Goal: Ask a question

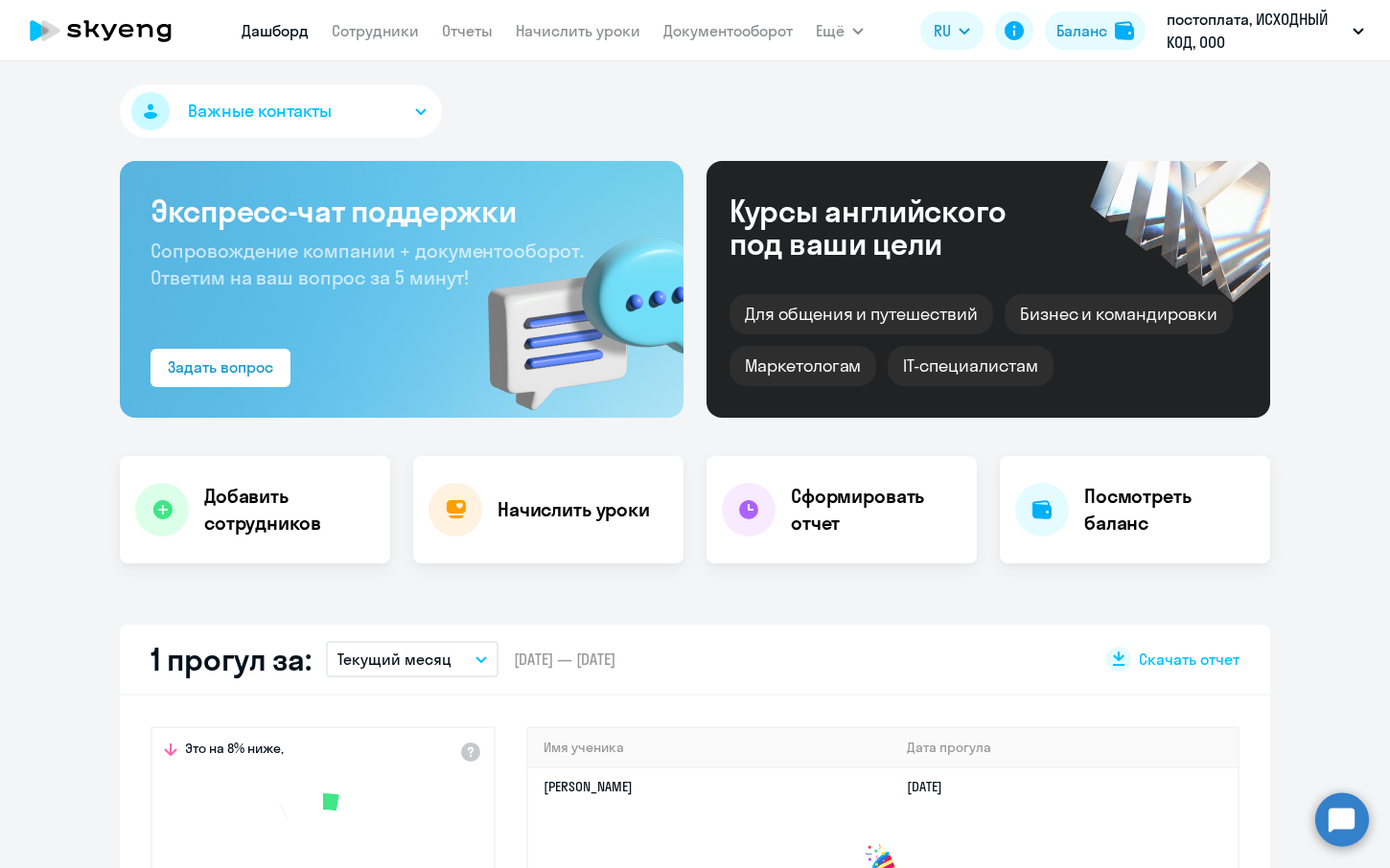
click at [1343, 833] on circle at bounding box center [1342, 819] width 53 height 53
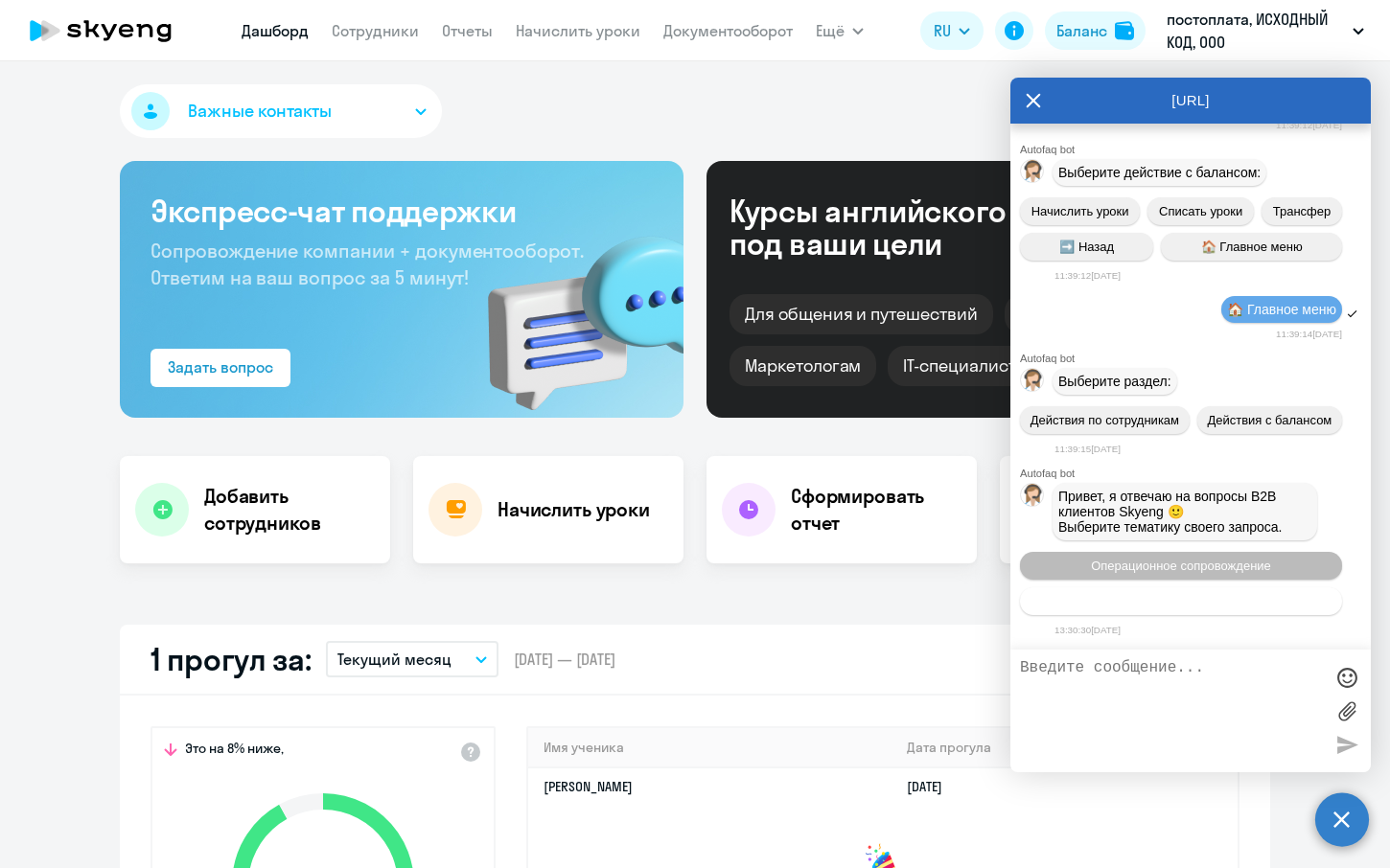
scroll to position [23235, 0]
select select "30"
click at [1228, 599] on span "Тематики документооборот" at bounding box center [1181, 600] width 159 height 15
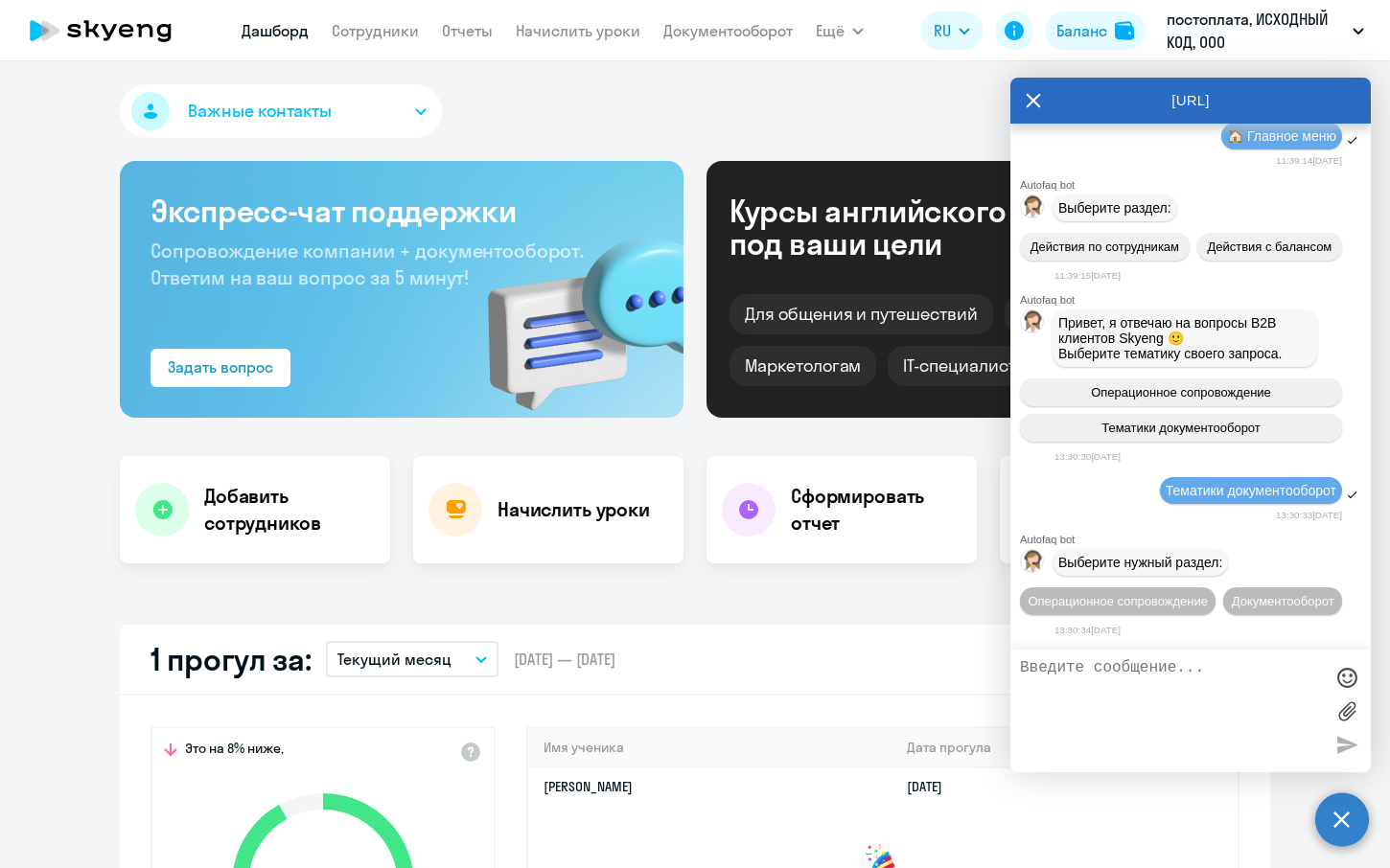
scroll to position [23411, 0]
click at [1235, 601] on span "Документооборот" at bounding box center [1283, 600] width 103 height 15
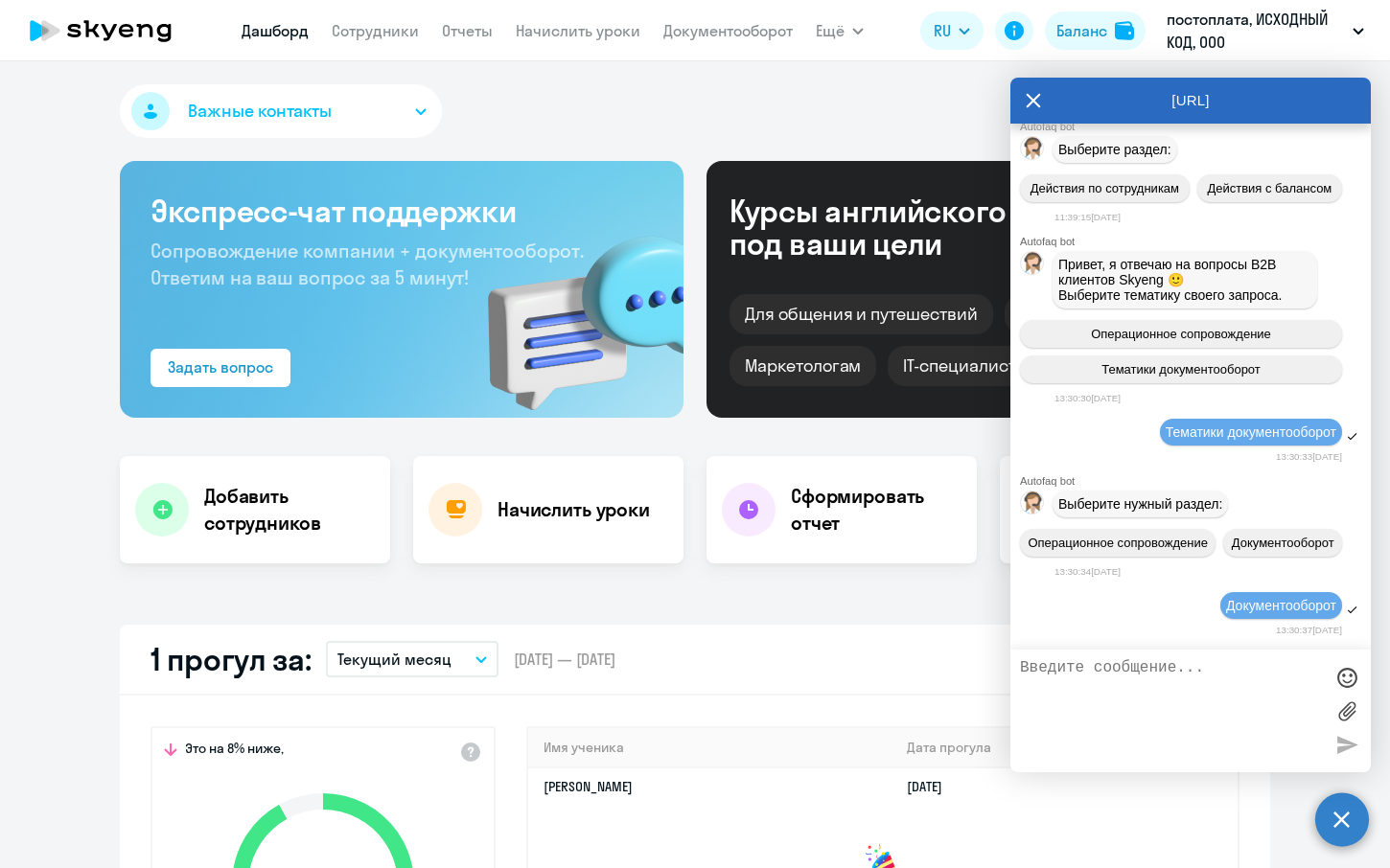
scroll to position [23729, 0]
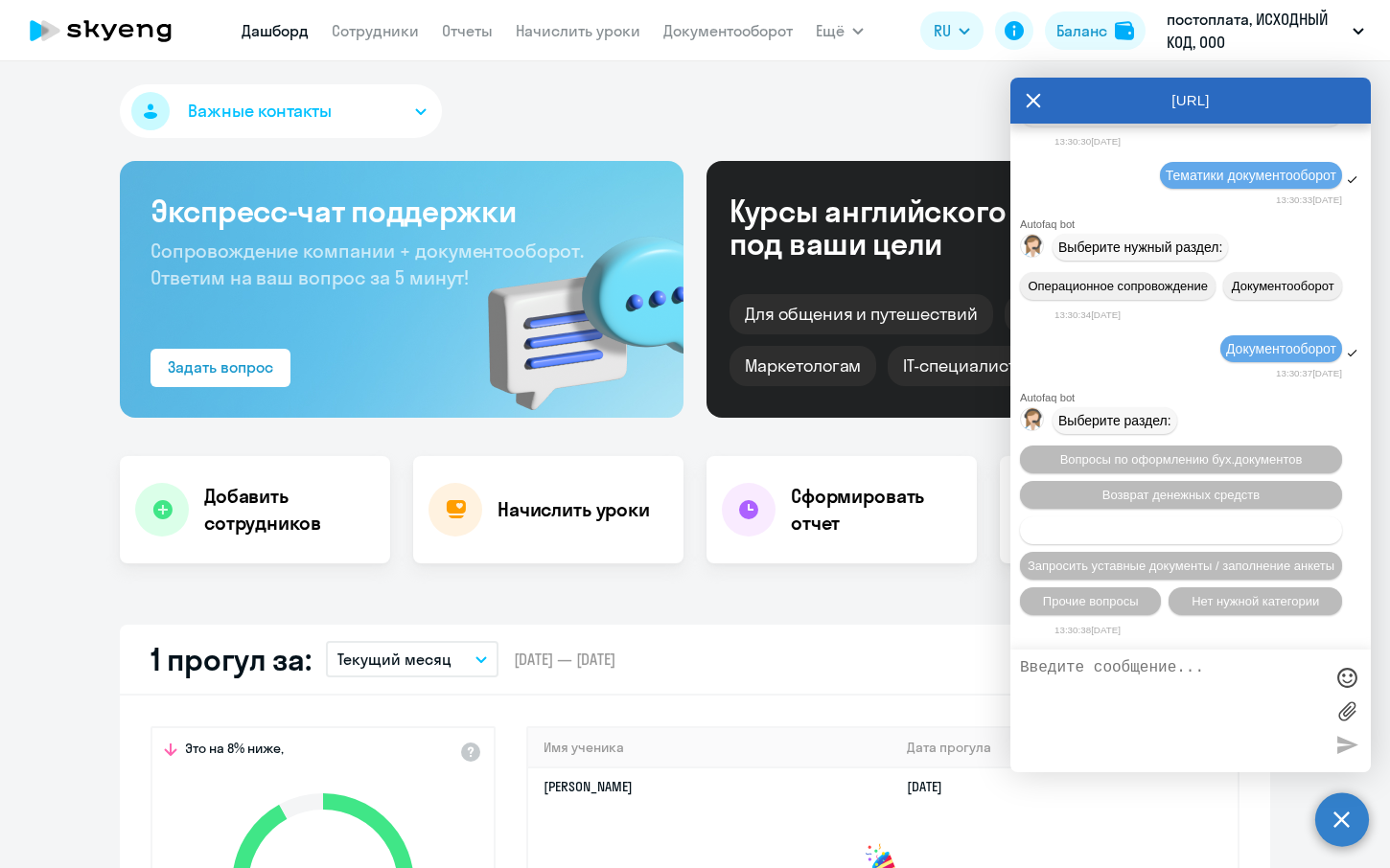
click at [1213, 532] on span "Вопросы по договору/оферте/ДС/NDA" at bounding box center [1181, 530] width 220 height 15
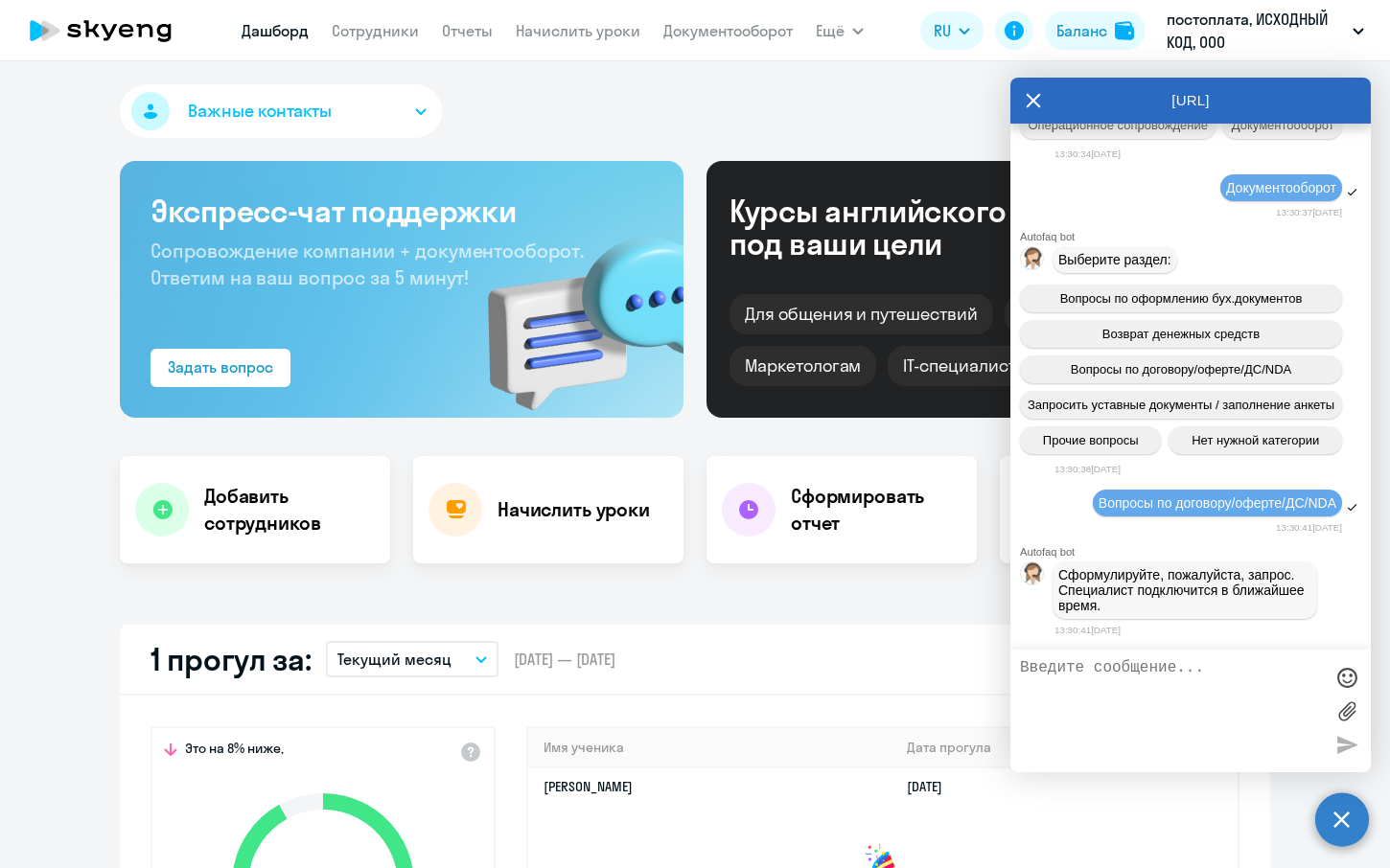
scroll to position [23894, 0]
click at [1123, 671] on textarea at bounding box center [1171, 710] width 303 height 104
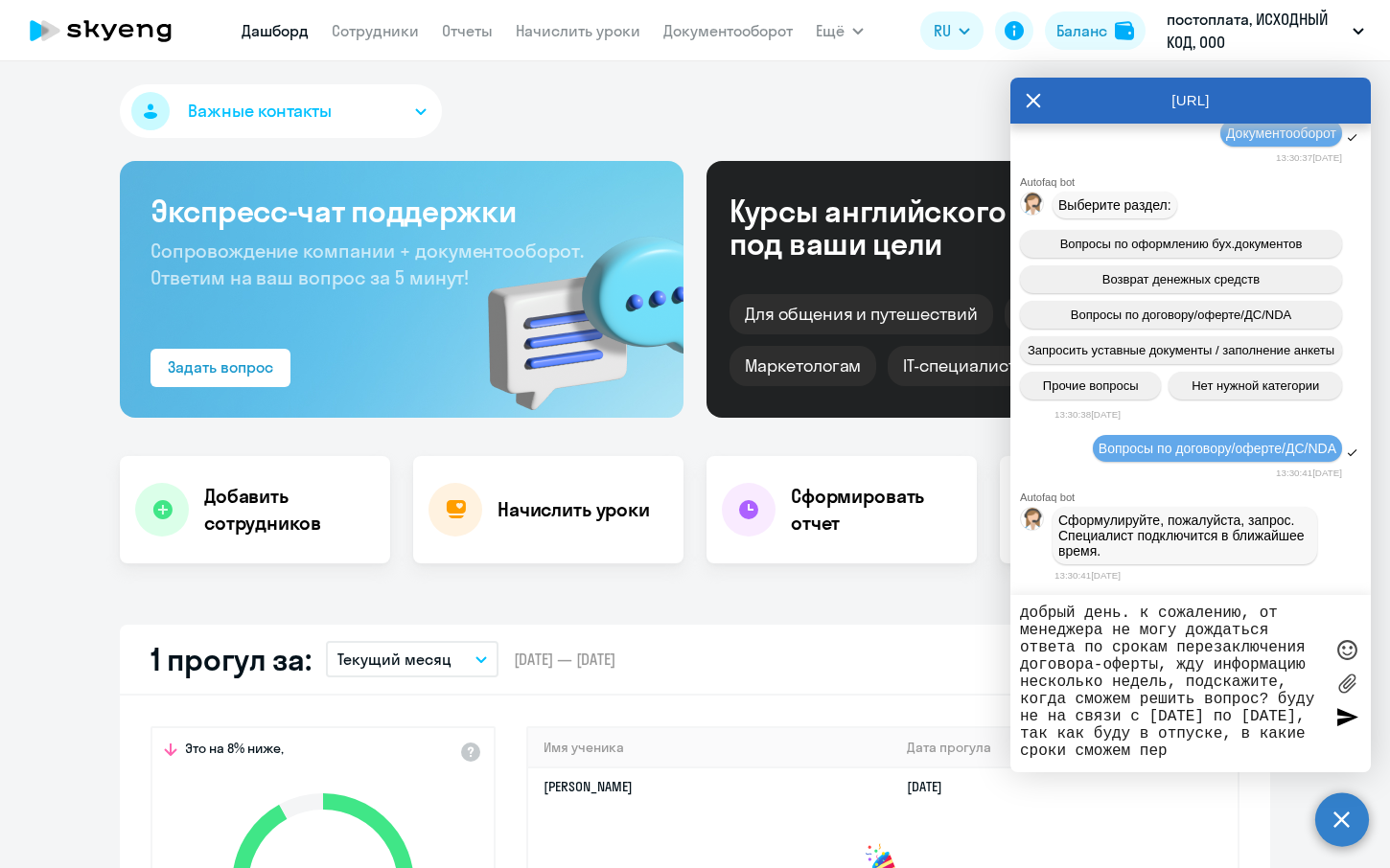
scroll to position [3, 0]
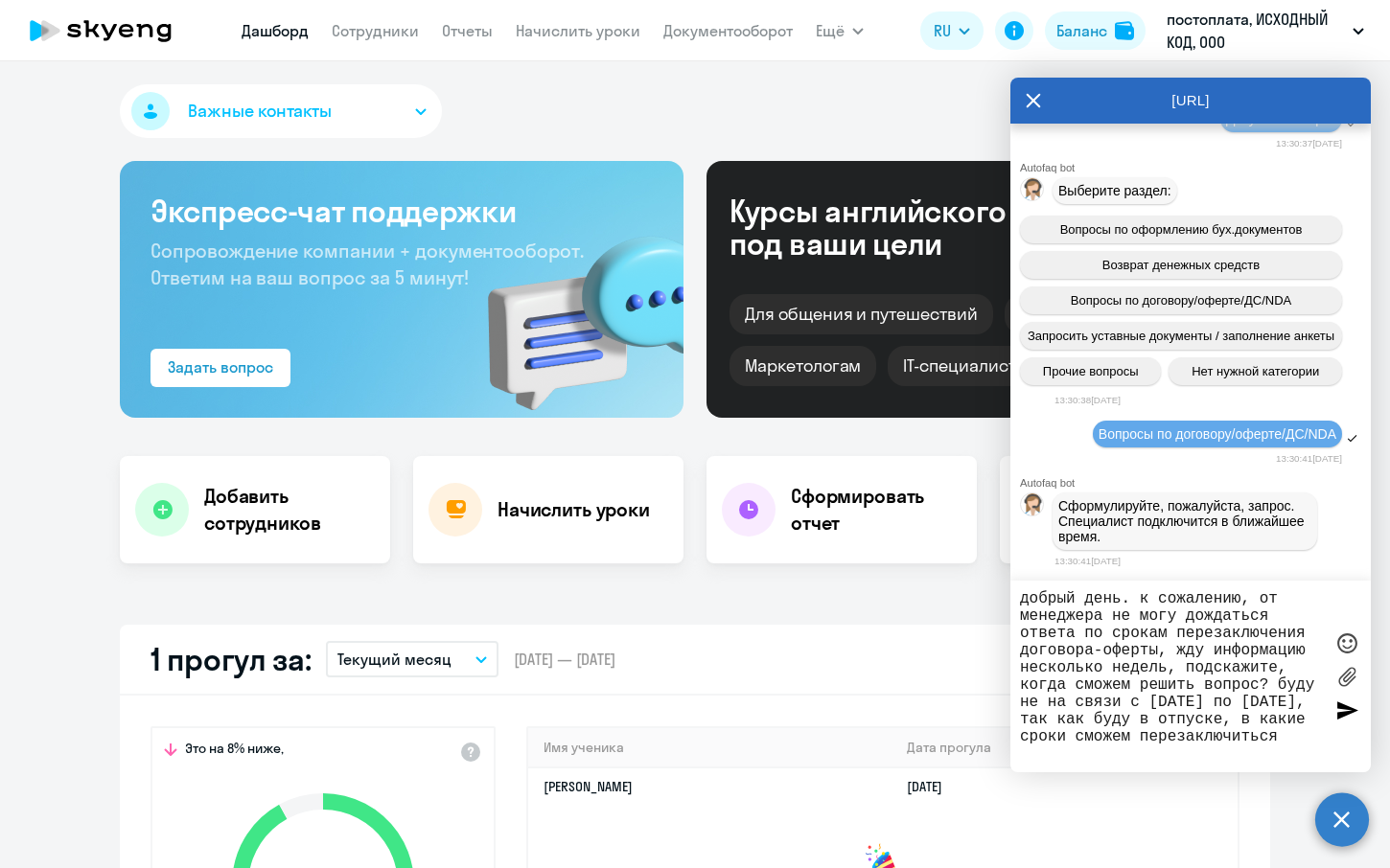
type textarea "добрый день. к сожалению, от менеджера не могу дождаться ответа по срокам перез…"
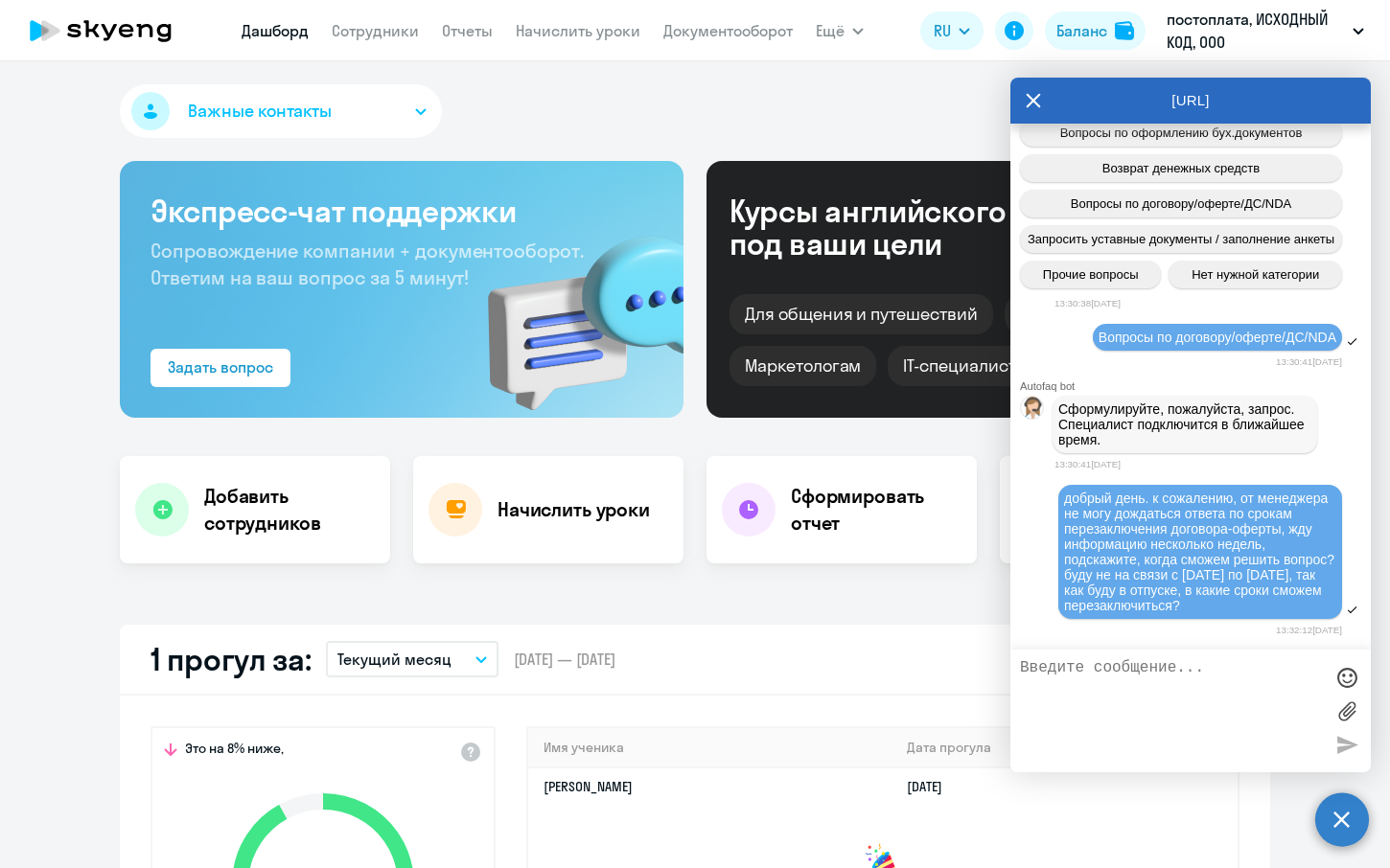
scroll to position [24066, 0]
click at [1033, 112] on icon at bounding box center [1033, 101] width 16 height 46
